Goal: Find specific page/section: Find specific page/section

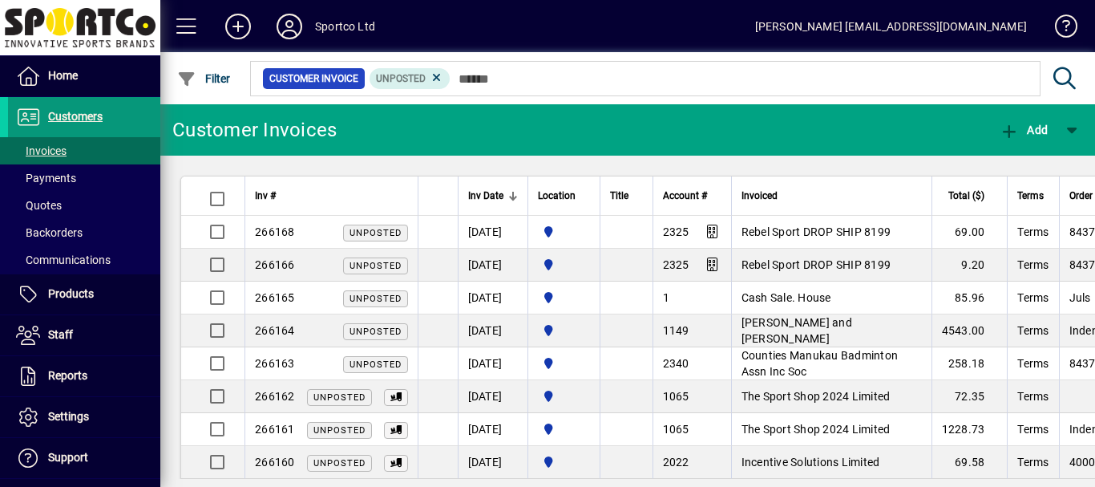
click at [66, 115] on span "Customers" at bounding box center [75, 116] width 55 height 13
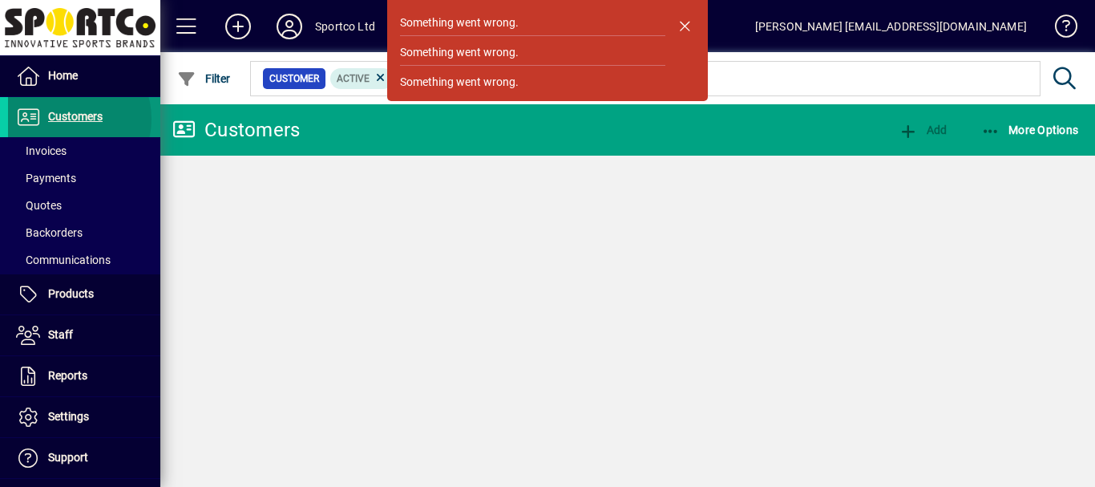
click at [68, 119] on span "Customers" at bounding box center [75, 116] width 55 height 13
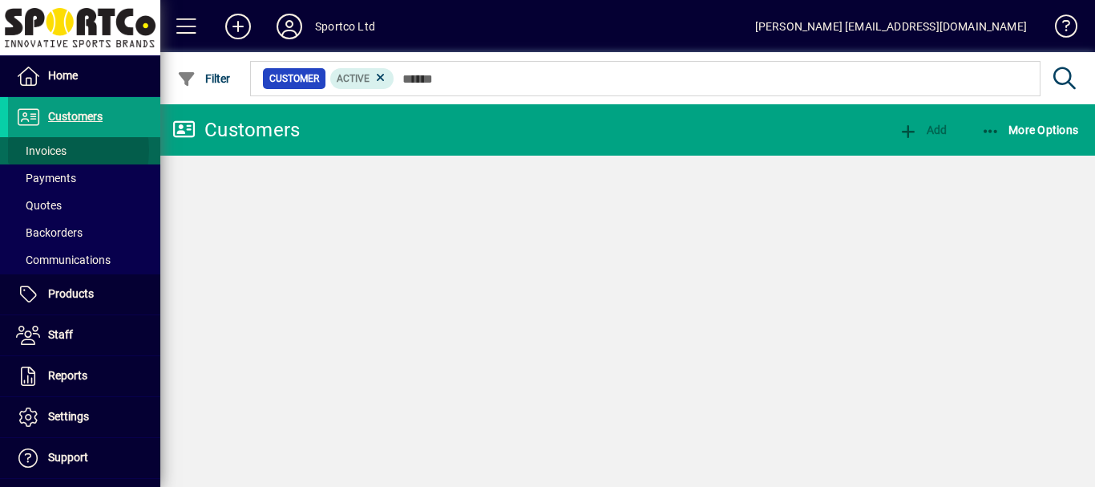
click at [55, 150] on span "Invoices" at bounding box center [41, 150] width 51 height 13
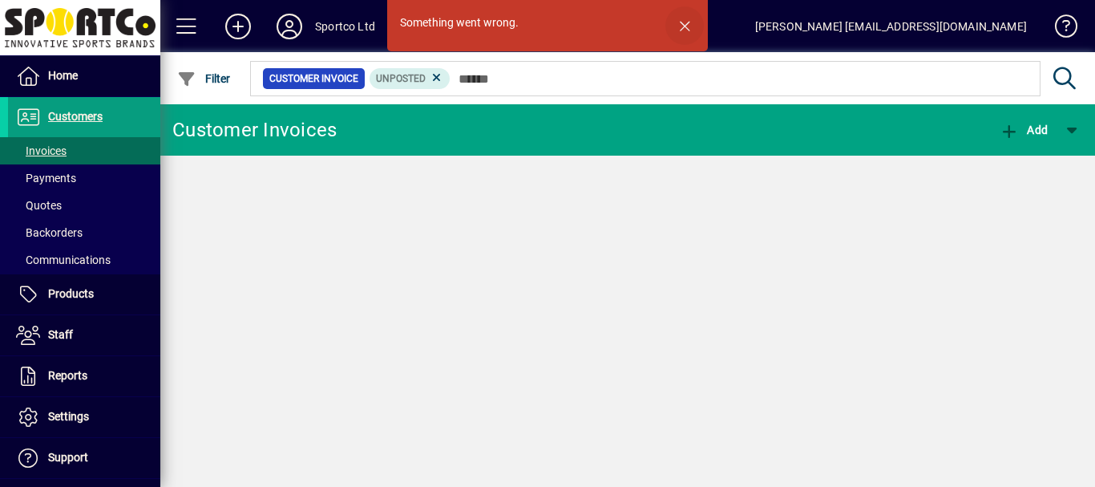
click at [679, 24] on span "button" at bounding box center [685, 25] width 38 height 38
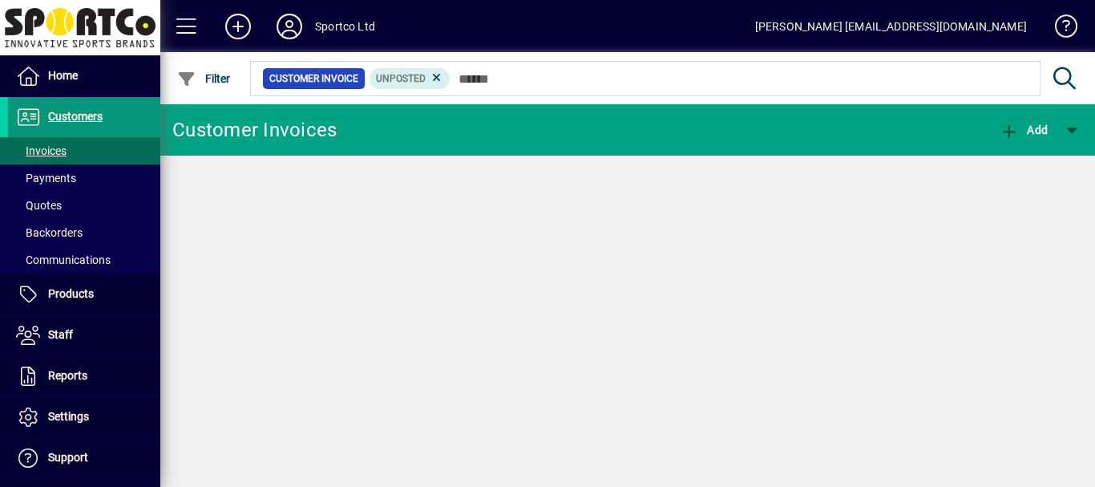
click at [68, 117] on span "Customers" at bounding box center [75, 116] width 55 height 13
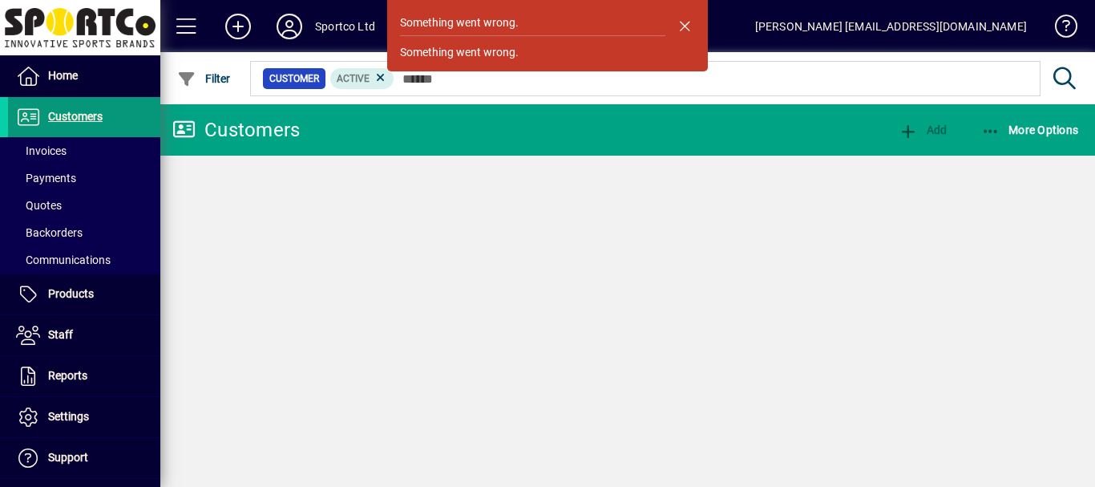
click at [71, 119] on span "Customers" at bounding box center [75, 116] width 55 height 13
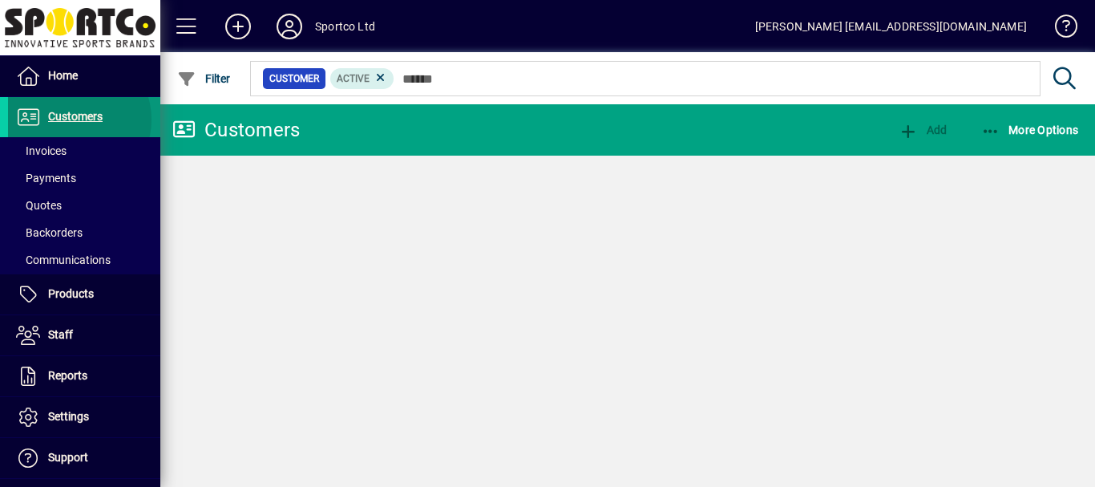
click at [71, 119] on span "Customers" at bounding box center [75, 116] width 55 height 13
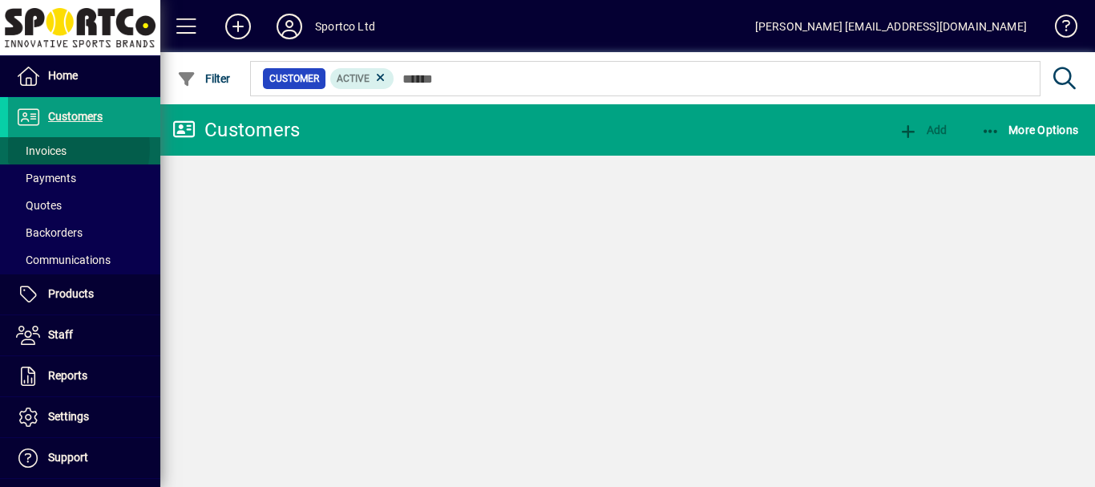
click at [55, 148] on span "Invoices" at bounding box center [41, 150] width 51 height 13
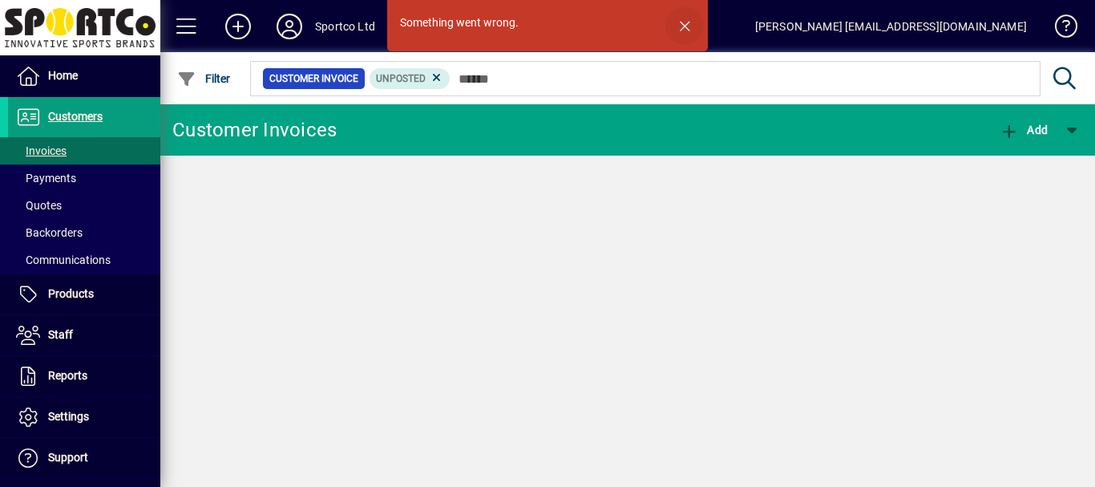
click at [682, 25] on span "button" at bounding box center [685, 25] width 38 height 38
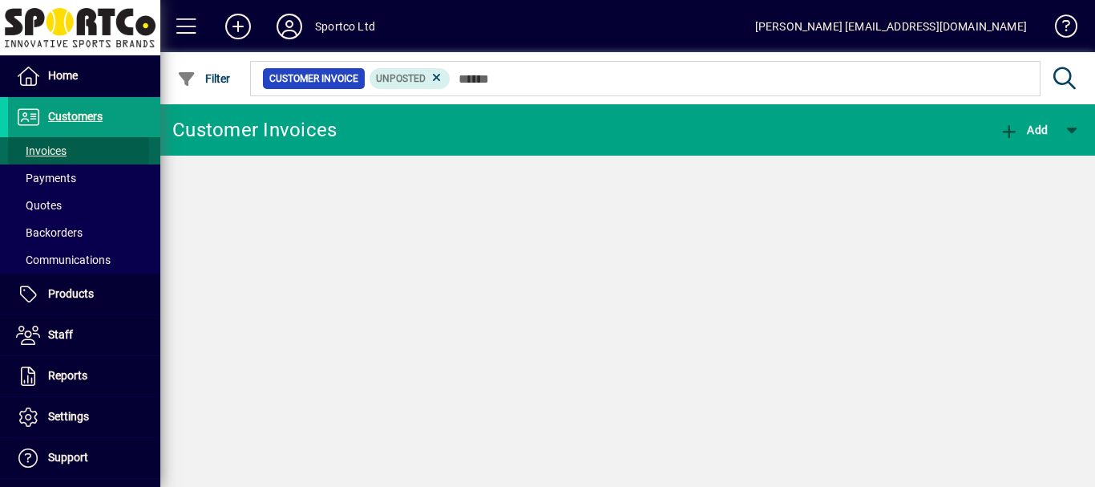
click at [50, 151] on span "Invoices" at bounding box center [41, 150] width 51 height 13
click at [436, 76] on icon at bounding box center [437, 78] width 14 height 14
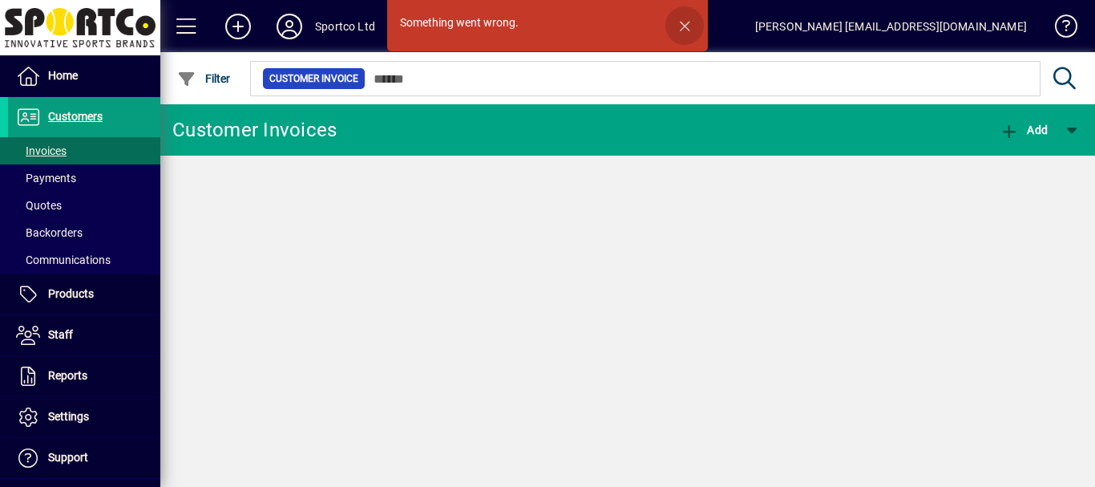
click at [684, 23] on span "button" at bounding box center [685, 25] width 38 height 38
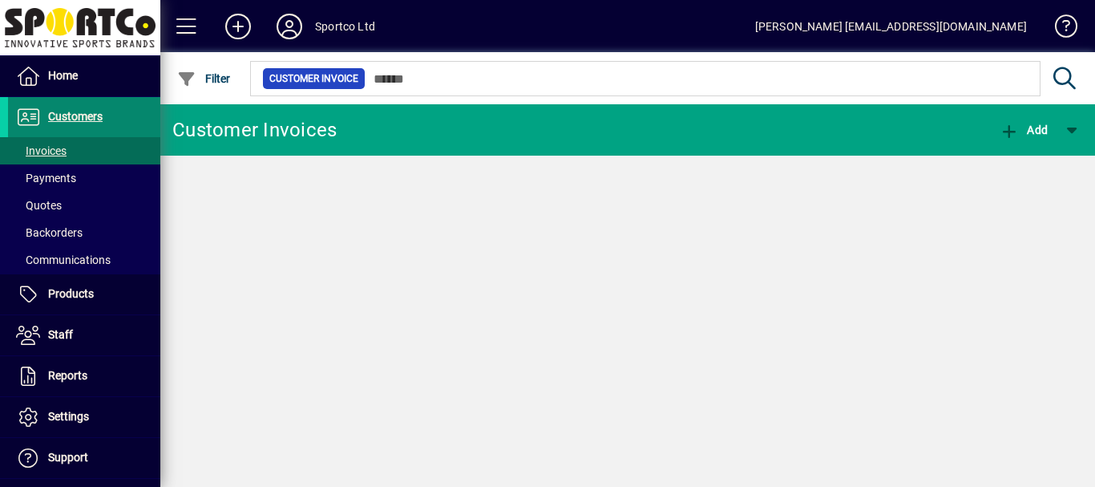
click at [89, 117] on span "Customers" at bounding box center [75, 116] width 55 height 13
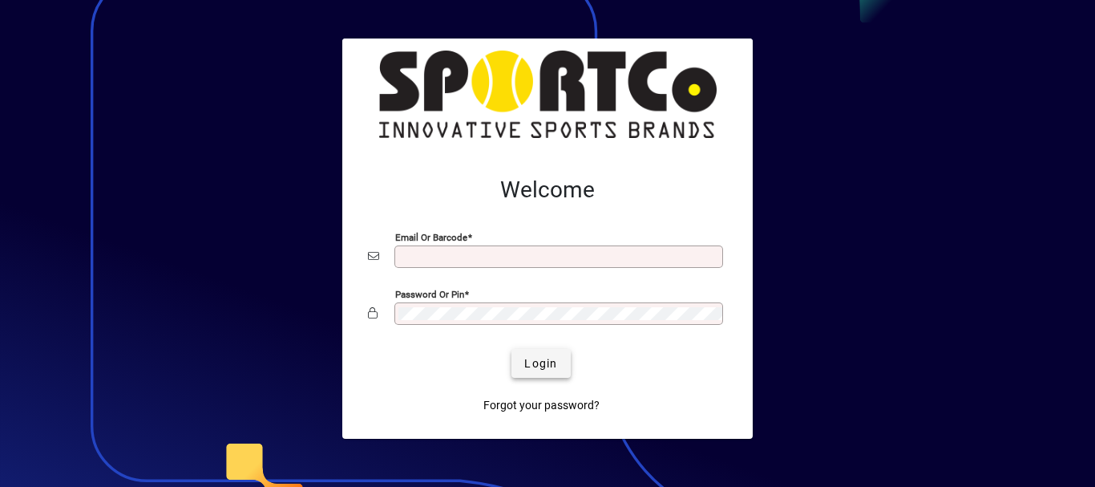
type input "**********"
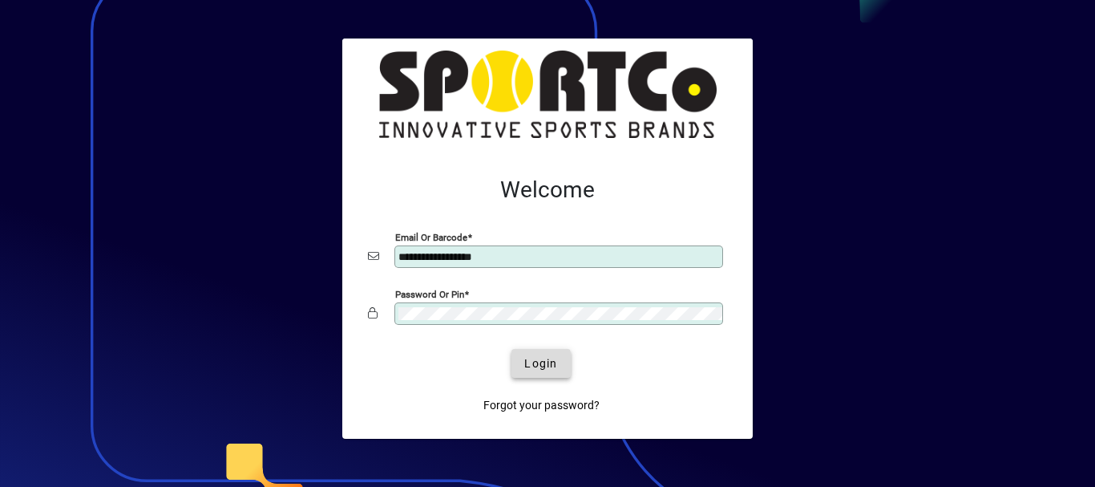
click at [529, 364] on span "Login" at bounding box center [540, 363] width 33 height 17
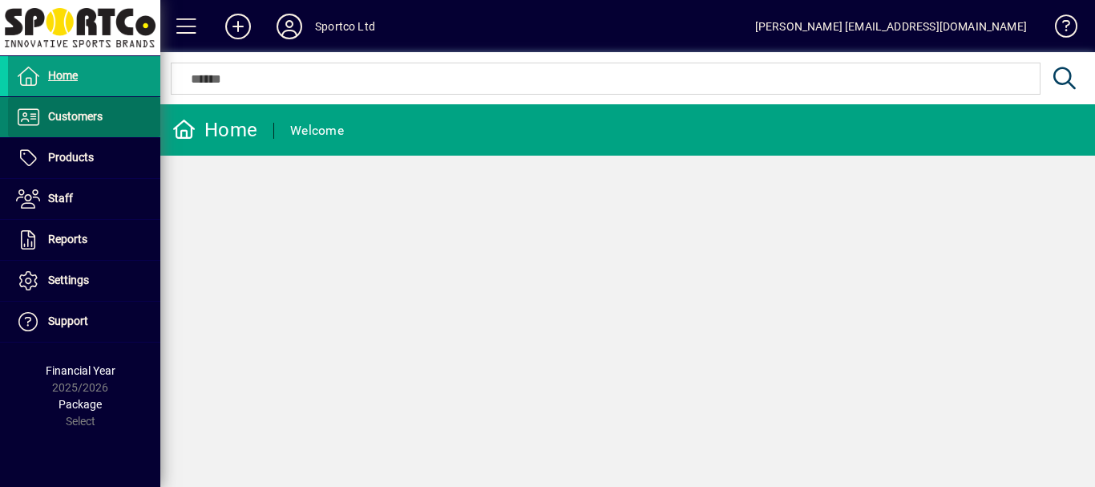
click at [67, 120] on span "Customers" at bounding box center [75, 116] width 55 height 13
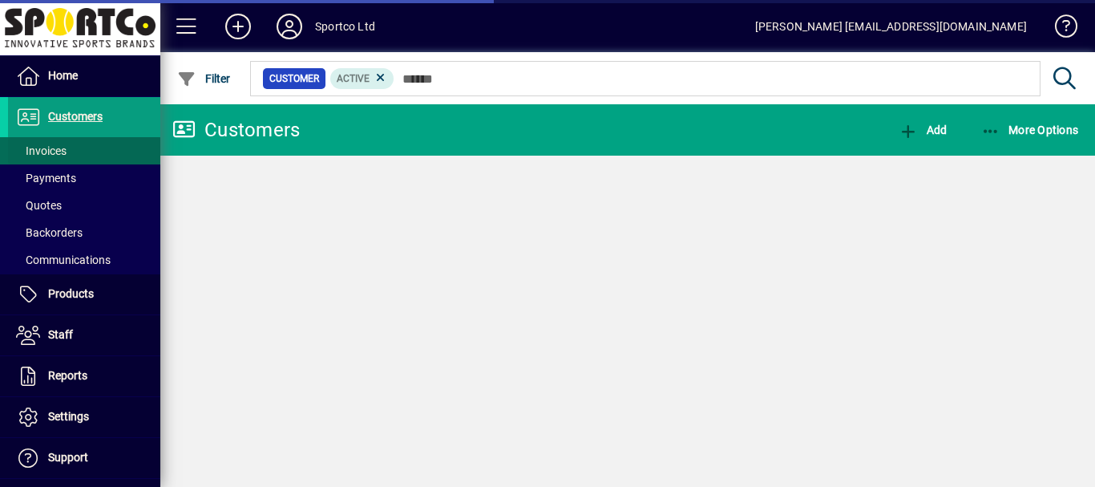
drag, startPoint x: 51, startPoint y: 148, endPoint x: 66, endPoint y: 150, distance: 15.4
click at [51, 148] on span "Invoices" at bounding box center [41, 150] width 51 height 13
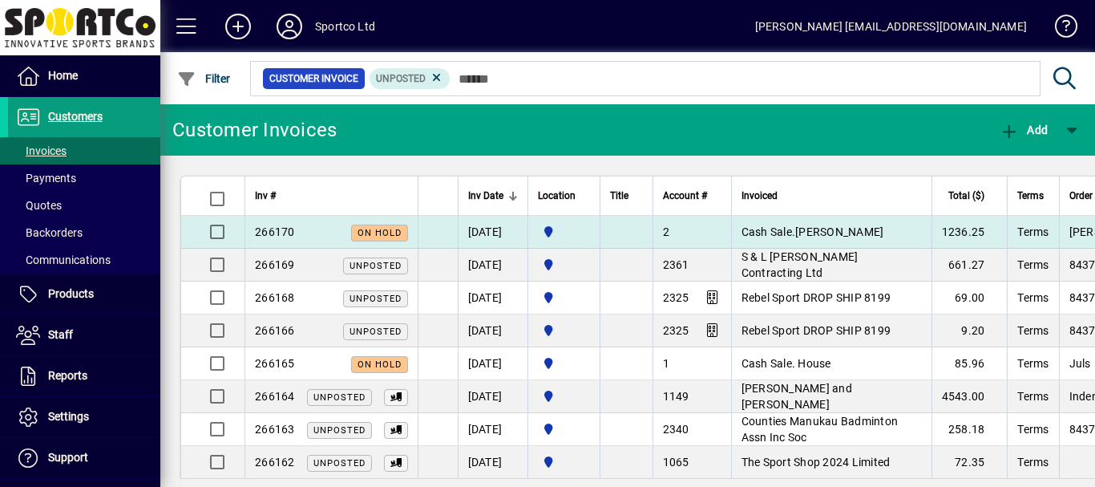
click at [769, 230] on span "Cash Sale.[PERSON_NAME]" at bounding box center [813, 231] width 143 height 13
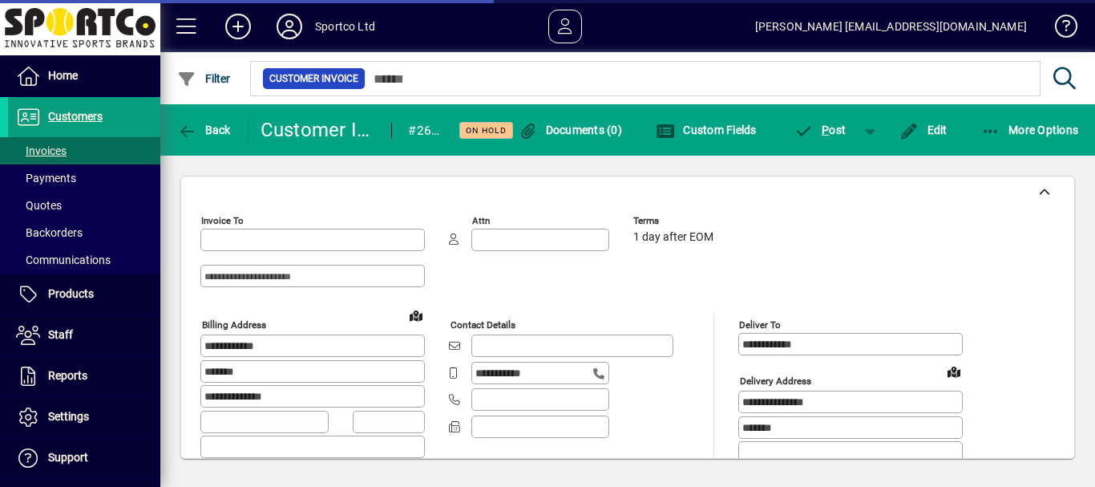
type input "**********"
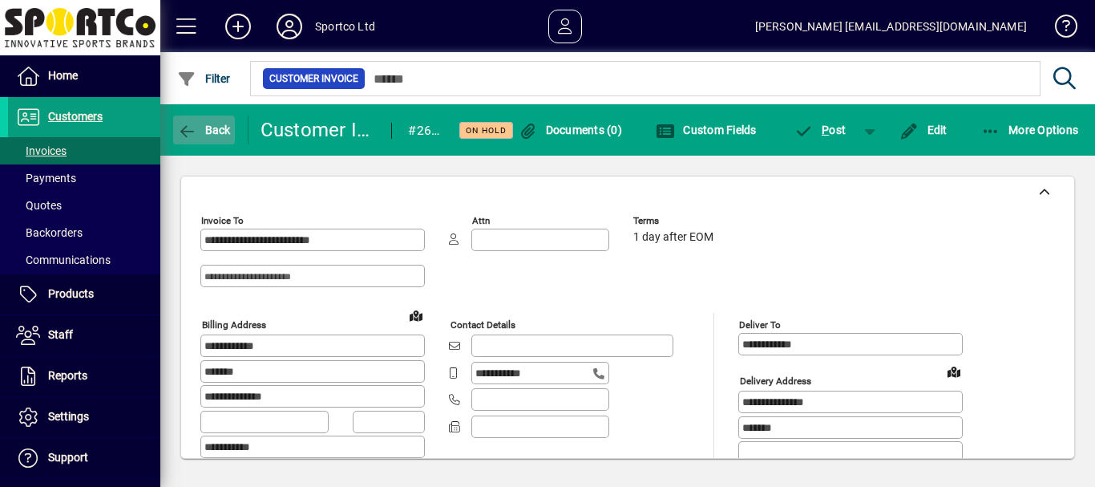
click at [213, 130] on span "Back" at bounding box center [204, 129] width 54 height 13
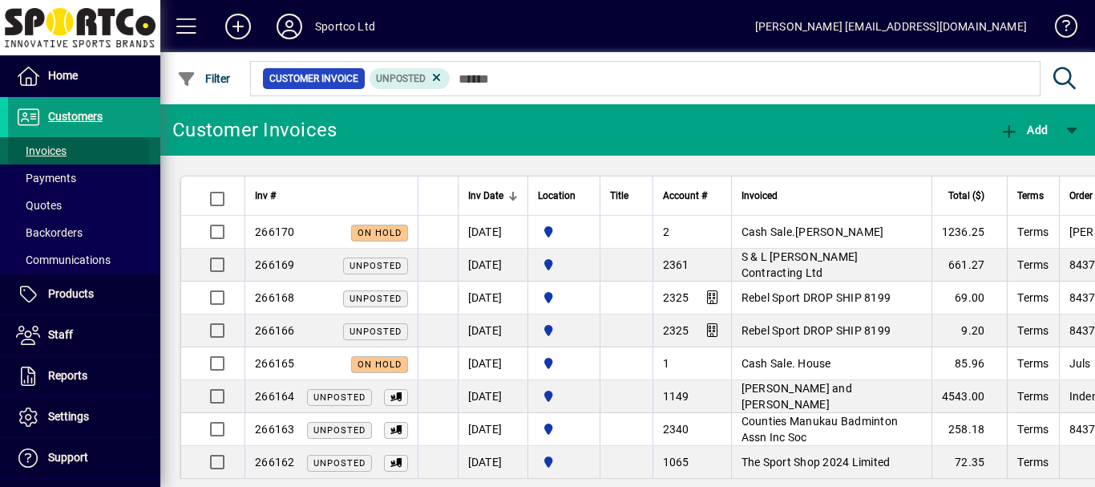
click at [43, 154] on span "Invoices" at bounding box center [41, 150] width 51 height 13
click at [435, 77] on icon at bounding box center [437, 78] width 14 height 14
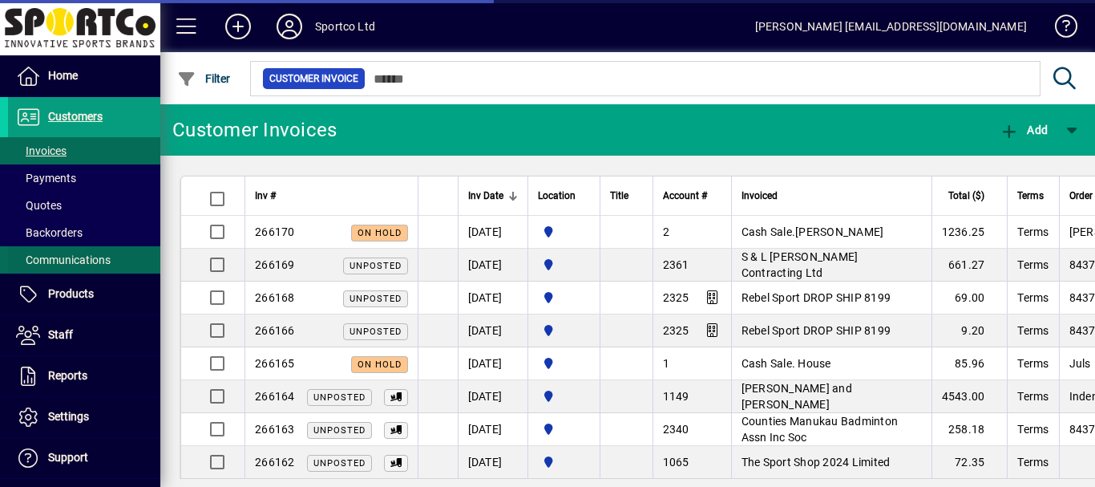
click at [53, 259] on span "Communications" at bounding box center [63, 259] width 95 height 13
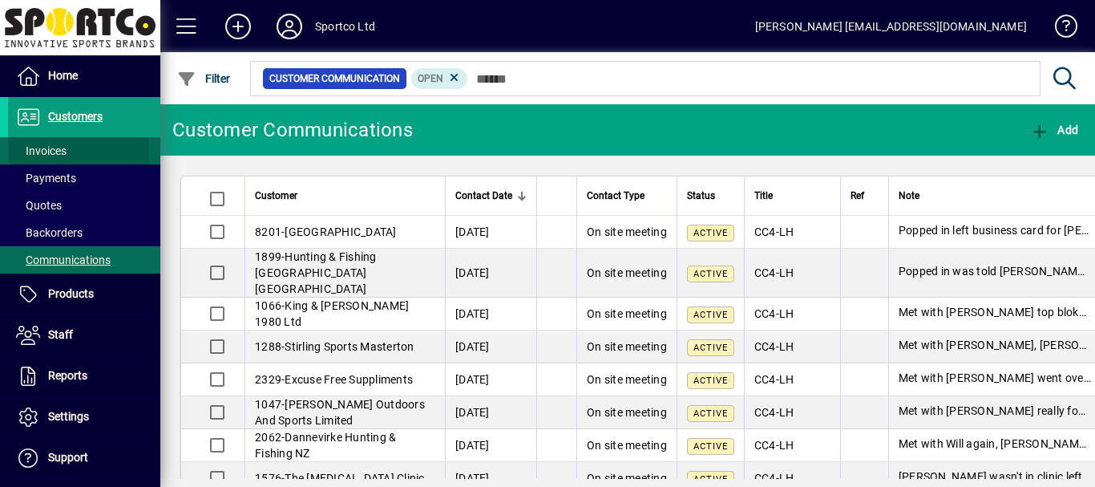
click at [51, 151] on span "Invoices" at bounding box center [41, 150] width 51 height 13
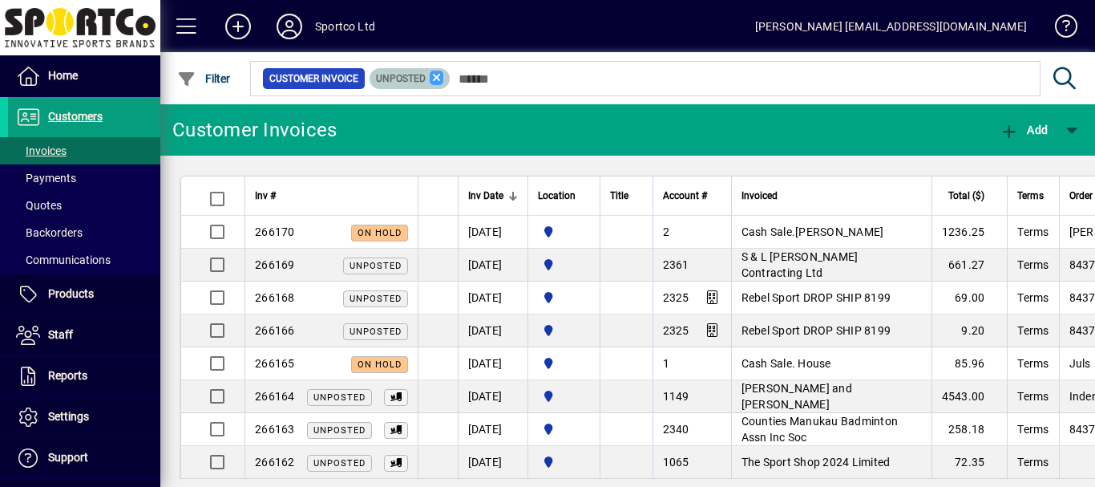
click at [437, 77] on icon at bounding box center [437, 78] width 14 height 14
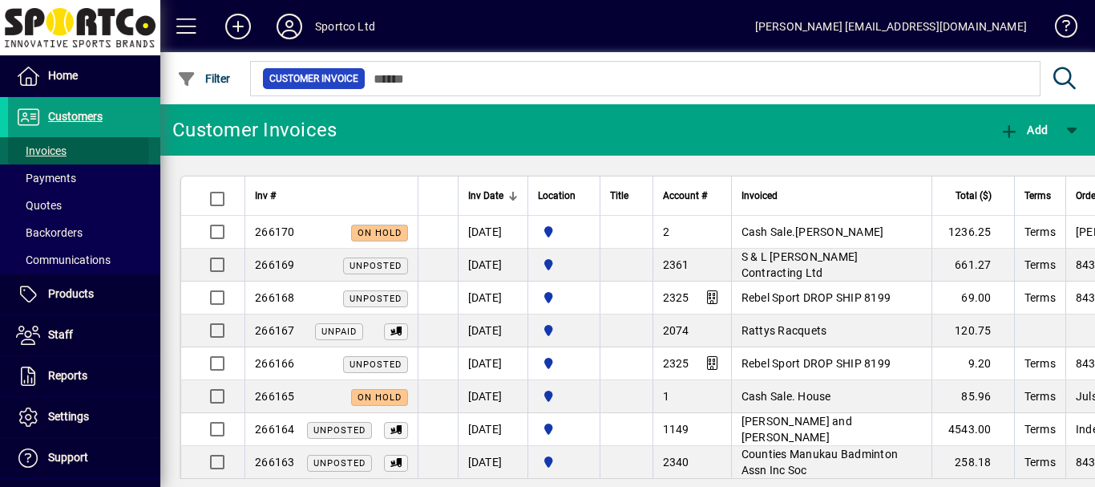
click at [40, 150] on span "Invoices" at bounding box center [41, 150] width 51 height 13
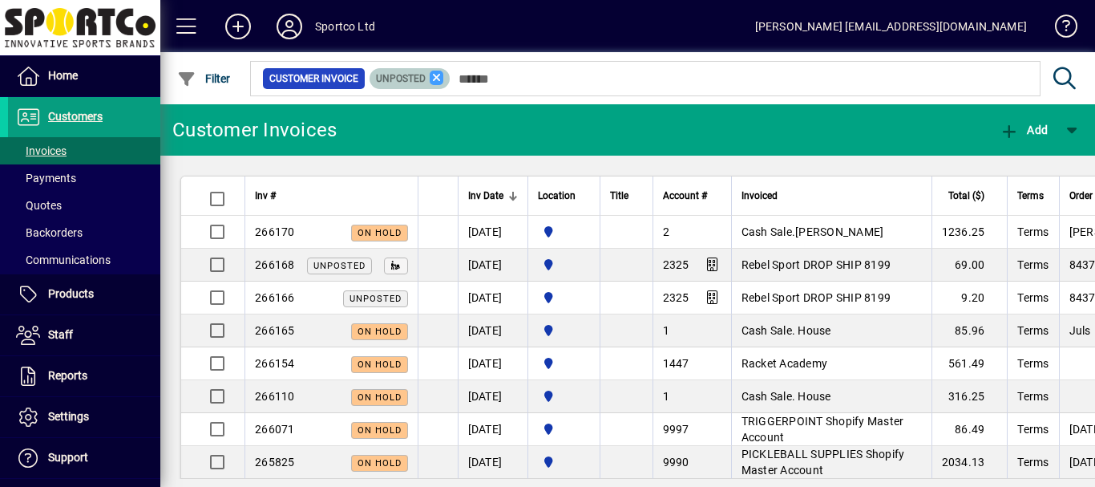
click at [436, 76] on icon at bounding box center [437, 78] width 14 height 14
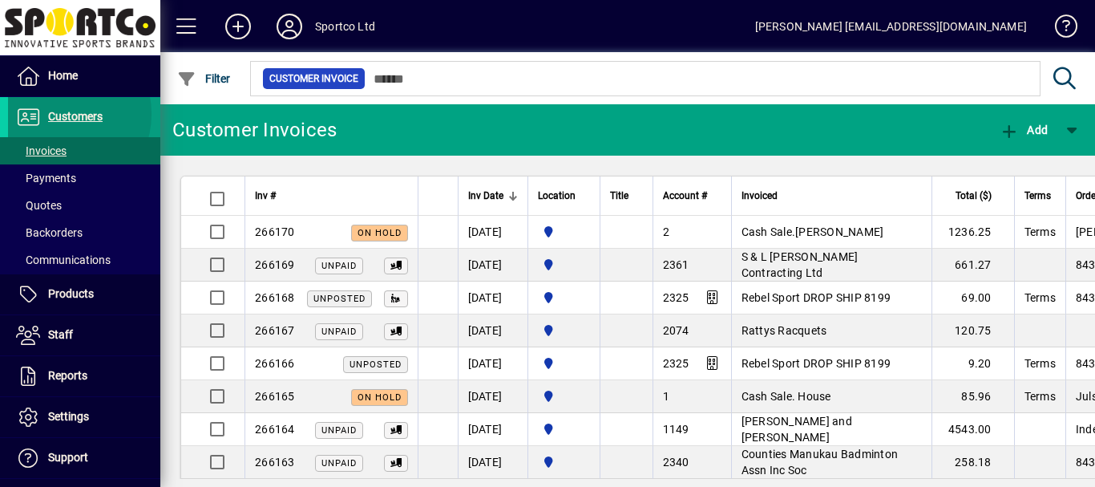
click at [55, 114] on span "Customers" at bounding box center [75, 116] width 55 height 13
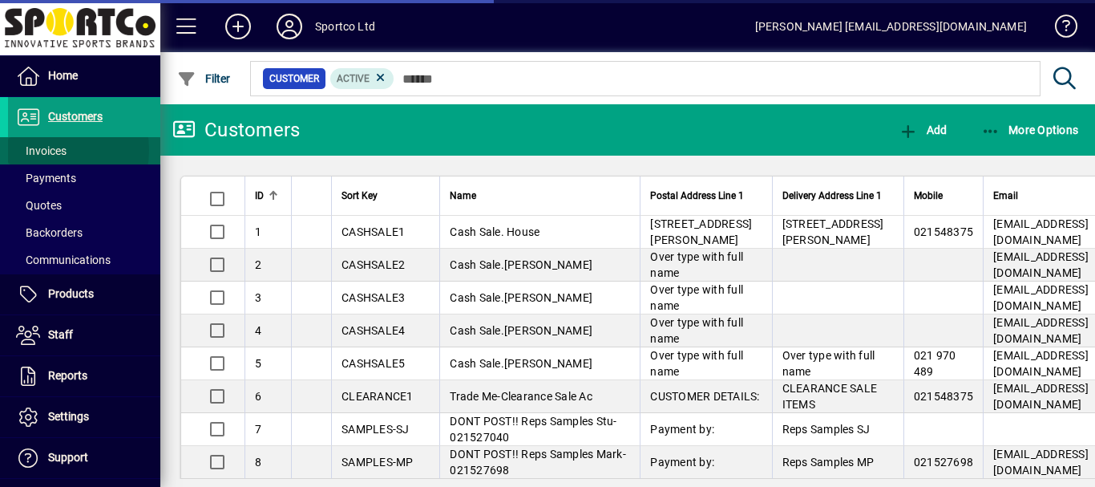
click at [44, 150] on span "Invoices" at bounding box center [41, 150] width 51 height 13
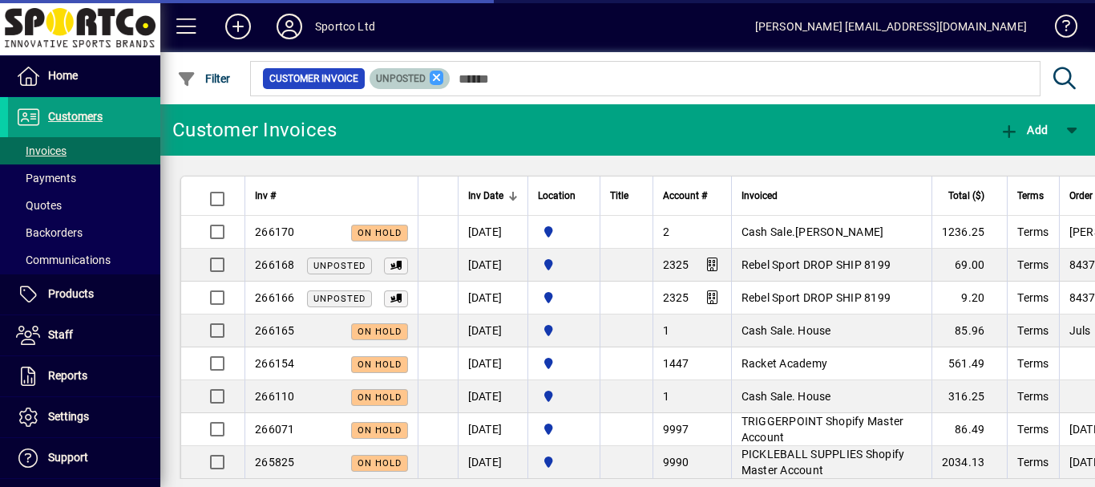
click at [439, 78] on icon at bounding box center [437, 78] width 14 height 14
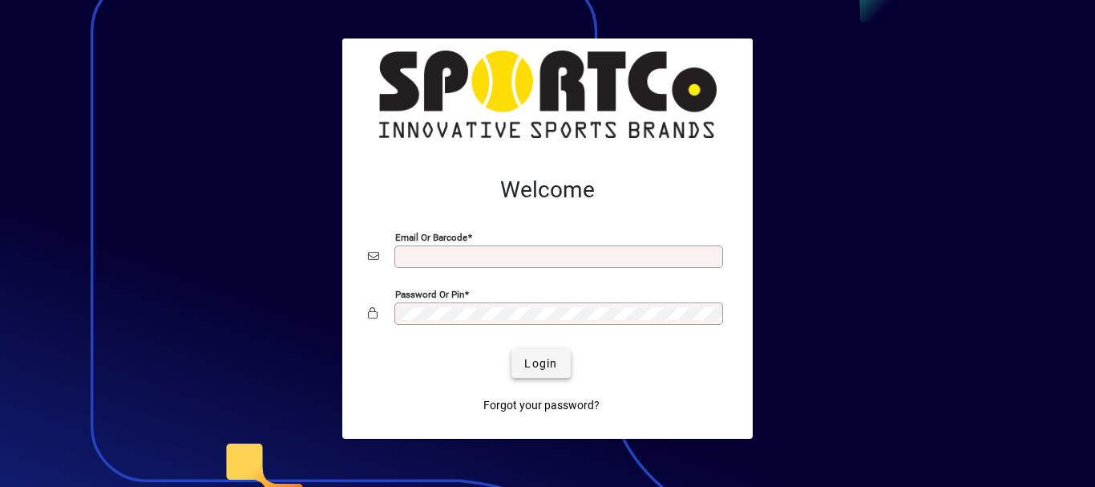
type input "**********"
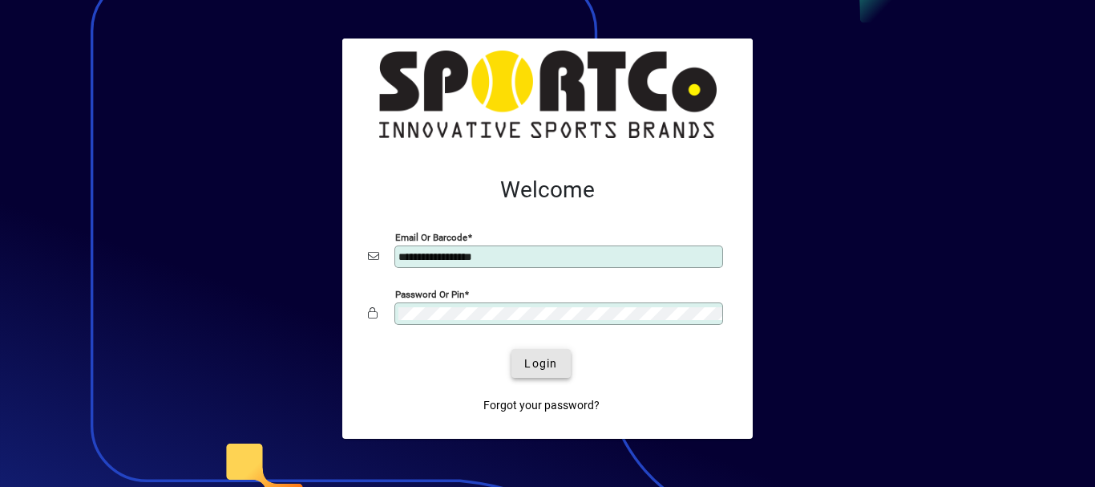
drag, startPoint x: 530, startPoint y: 358, endPoint x: 515, endPoint y: 360, distance: 15.3
click at [530, 361] on span "Login" at bounding box center [540, 363] width 33 height 17
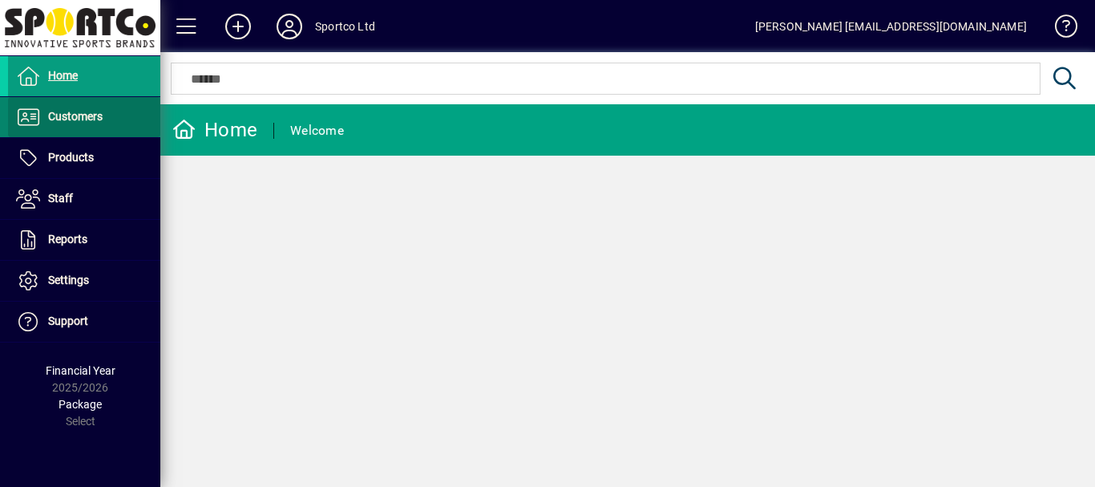
click at [79, 119] on span "Customers" at bounding box center [75, 116] width 55 height 13
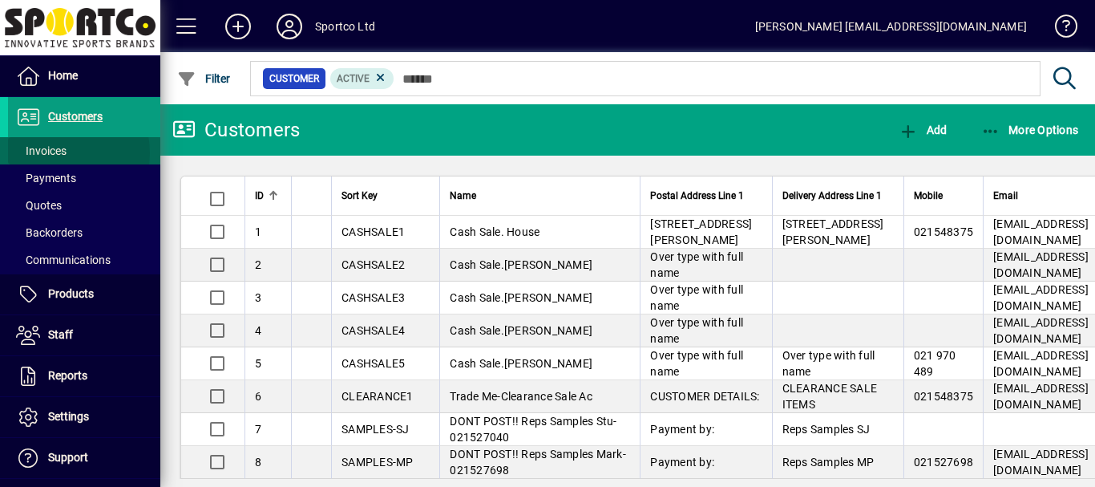
click at [53, 154] on span "Invoices" at bounding box center [41, 150] width 51 height 13
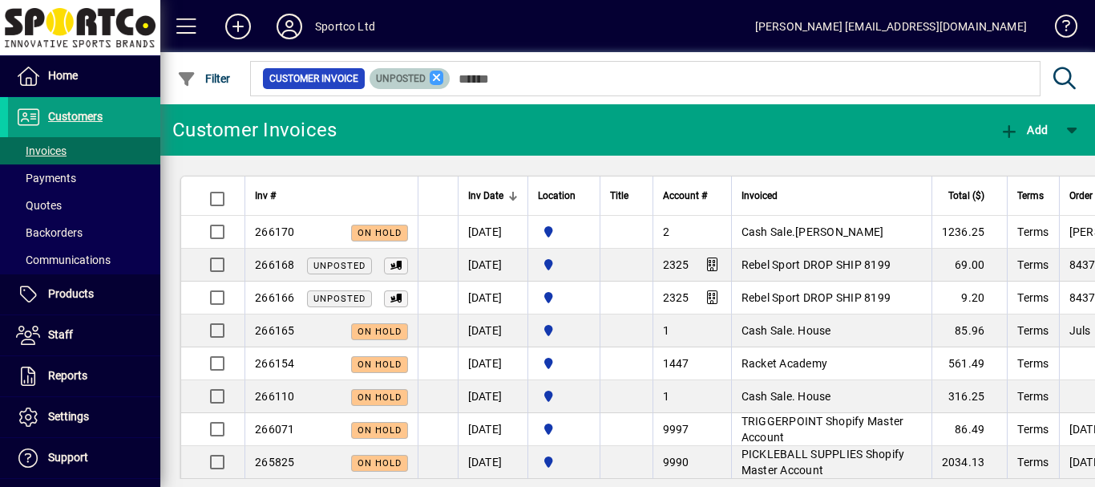
click at [433, 79] on icon at bounding box center [437, 78] width 14 height 14
